Goal: Information Seeking & Learning: Compare options

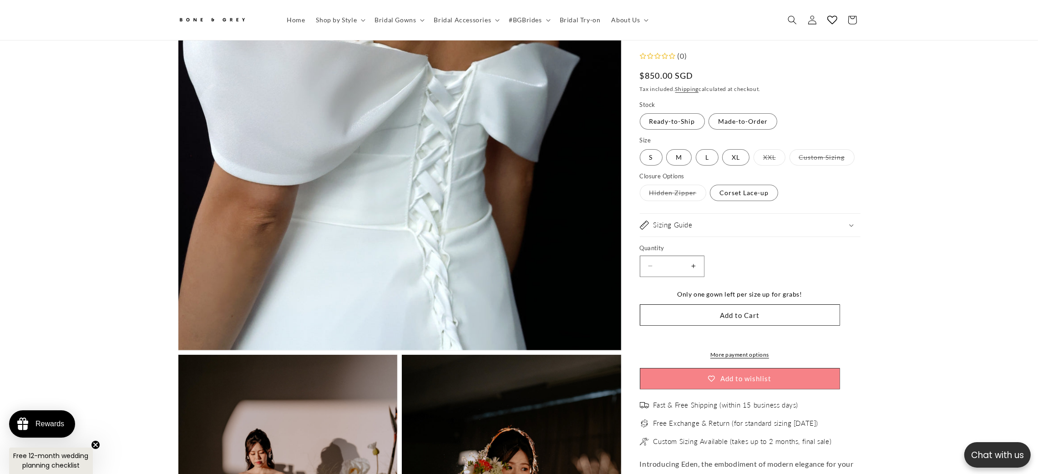
scroll to position [678, 0]
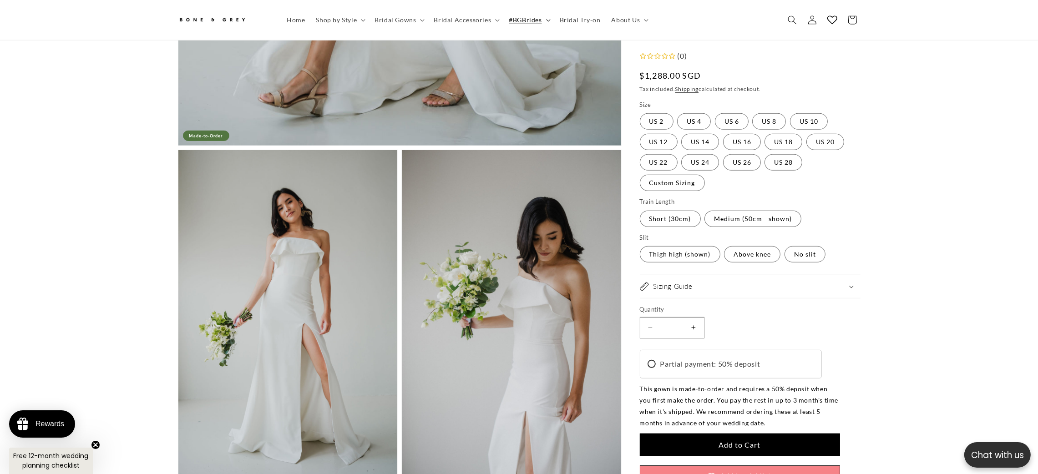
scroll to position [0, 250]
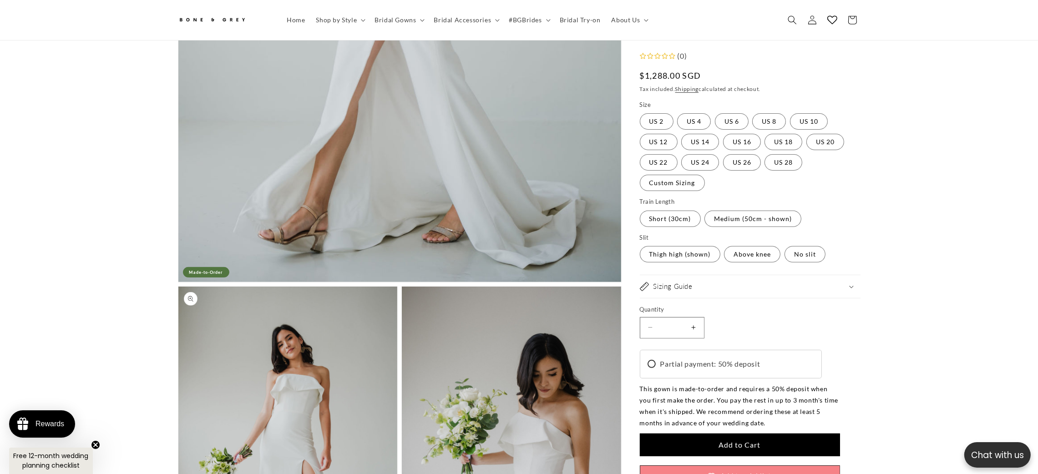
scroll to position [0, 250]
